Goal: Information Seeking & Learning: Learn about a topic

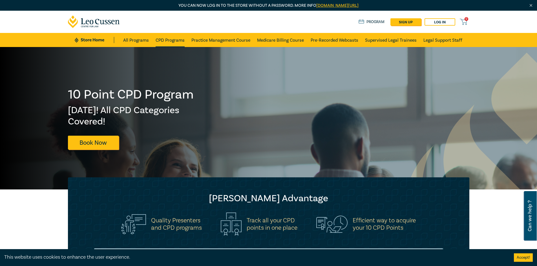
click at [172, 39] on link "CPD Programs" at bounding box center [170, 40] width 29 height 14
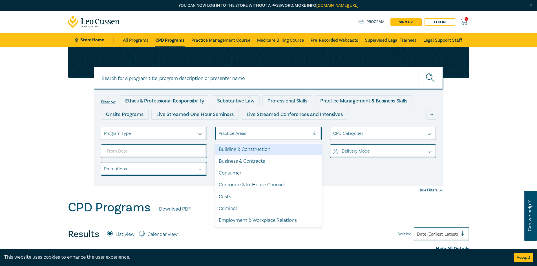
click at [315, 134] on div at bounding box center [317, 134] width 8 height 6
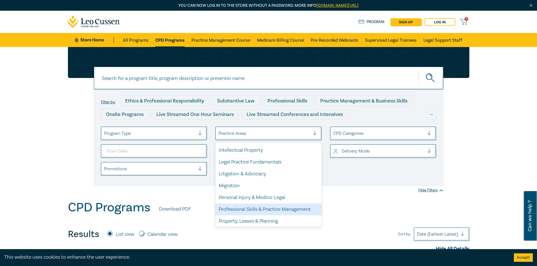
scroll to position [166, 0]
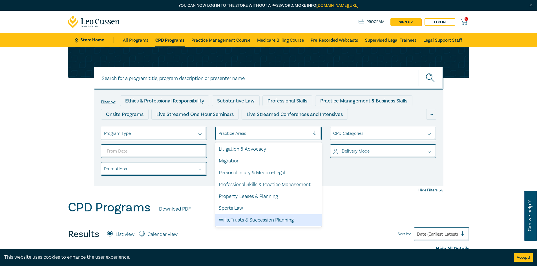
click at [271, 224] on div "Wills, Trusts & Succession Planning" at bounding box center [268, 220] width 106 height 12
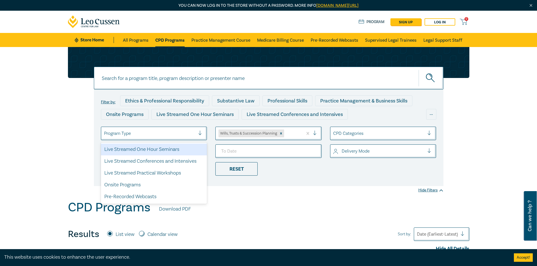
click at [200, 134] on div at bounding box center [202, 134] width 8 height 6
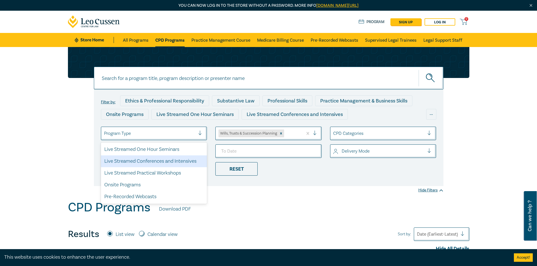
click at [170, 162] on div "Live Streamed Conferences and Intensives" at bounding box center [154, 162] width 106 height 12
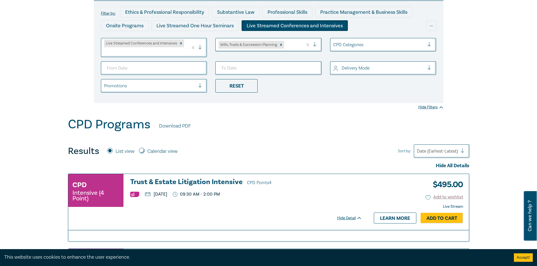
scroll to position [85, 0]
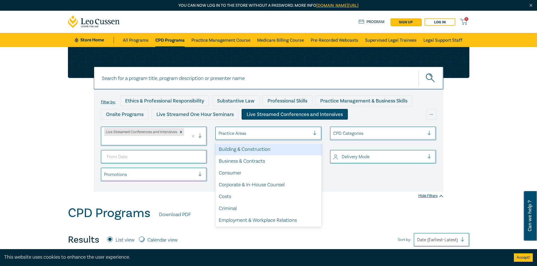
click at [315, 133] on div at bounding box center [317, 134] width 8 height 6
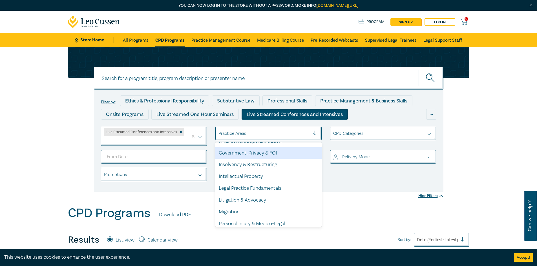
scroll to position [141, 0]
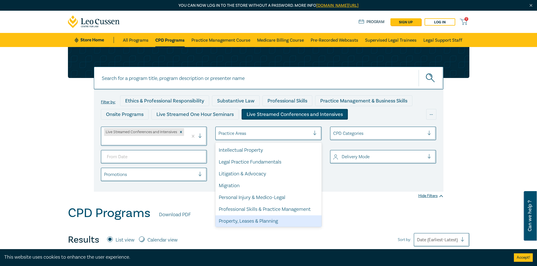
click at [272, 223] on div "Property, Leases & Planning" at bounding box center [268, 222] width 106 height 12
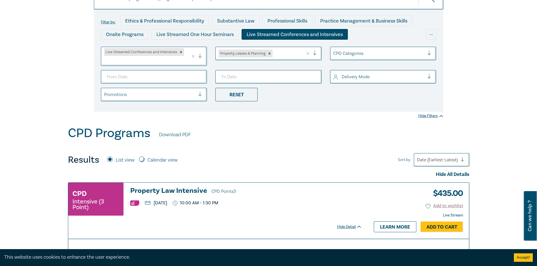
scroll to position [85, 0]
